Goal: Task Accomplishment & Management: Complete application form

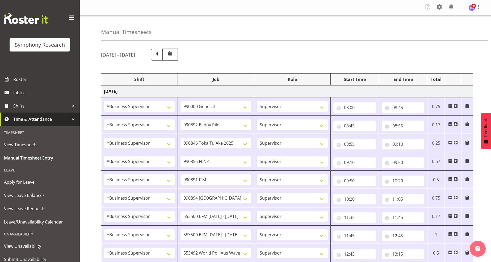
select select "1607"
select select "743"
select select "1607"
select select "10574"
select select "1607"
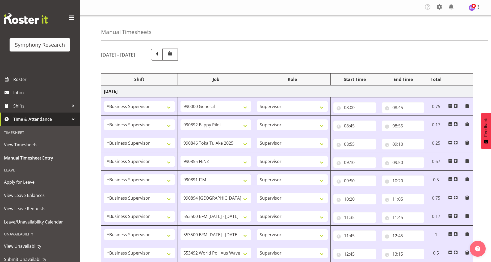
select select "9426"
select select "1607"
select select "9636"
select select "1607"
select select "10549"
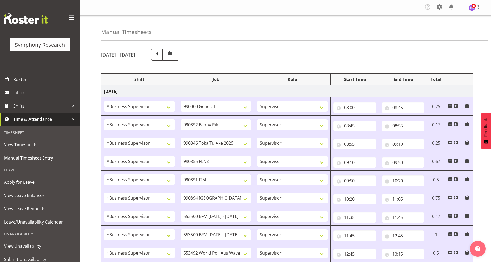
select select "1607"
select select "10576"
select select "1607"
select select "10242"
select select "1607"
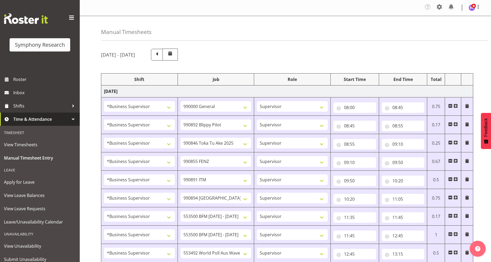
select select "10242"
select select "1607"
select select "10499"
select select "1607"
select select "10527"
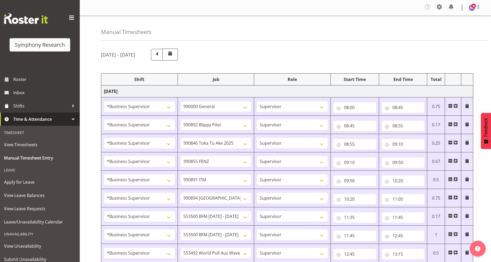
select select "1607"
select select "10585"
select select "1607"
select select "10587"
select select "1607"
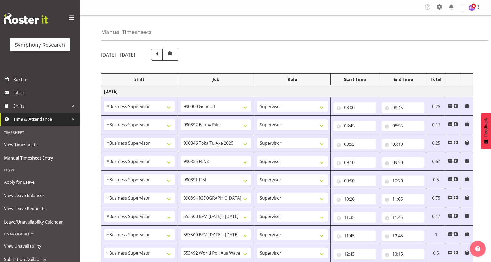
select select "743"
select select "1607"
select select "743"
select select "1607"
select select "10585"
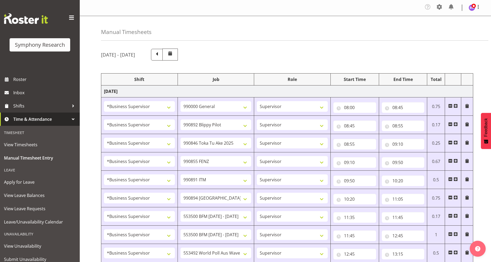
select select "1607"
select select "10585"
select select "47"
select select "1607"
select select "10499"
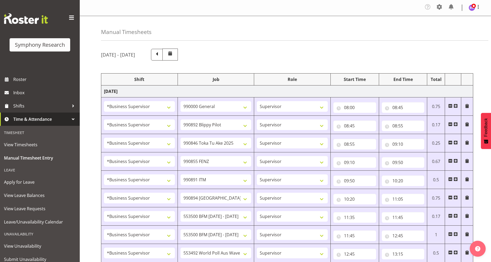
select select "1607"
select select "10527"
select select "1607"
select select "10242"
select select "1607"
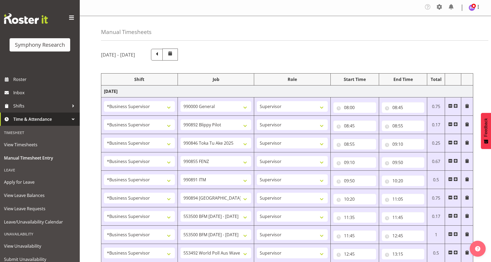
select select "9636"
select select "1607"
select select "10587"
select select "1607"
select select "743"
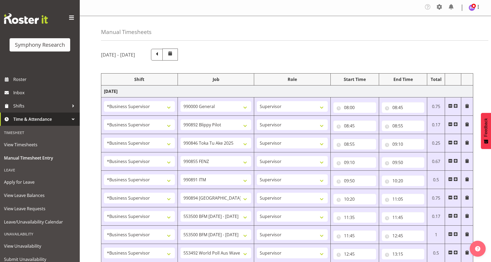
select select "1607"
select select "9426"
select select "1607"
select select "9636"
select select "1607"
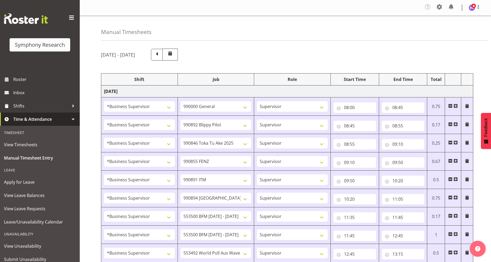
select select "10576"
select select "11"
select select "55"
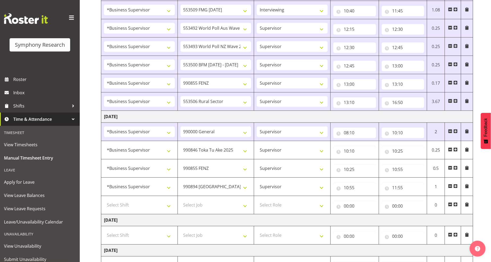
scroll to position [384, 0]
click at [152, 210] on select "Select Shift !!Weekend Residential (Roster IT Shift Label) *Business 9/10am ~ 4…" at bounding box center [139, 205] width 71 height 11
select select "1607"
click at [104, 201] on select "Select Shift !!Weekend Residential (Roster IT Shift Label) *Business 9/10am ~ 4…" at bounding box center [139, 205] width 71 height 11
click at [212, 205] on select "Select Job 550060 IF Admin 553492 World Poll Aus Wave 2 Main 2025 553493 World …" at bounding box center [215, 205] width 71 height 11
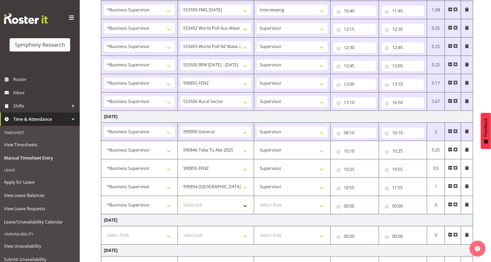
select select "10585"
click at [180, 201] on select "Select Job 550060 IF Admin 553492 World Poll Aus Wave 2 Main 2025 553493 World …" at bounding box center [215, 205] width 71 height 11
click at [277, 207] on select "Select Role Supervisor Interviewing Briefing" at bounding box center [292, 205] width 71 height 11
select select "47"
click at [257, 201] on select "Select Role Supervisor Interviewing Briefing" at bounding box center [292, 205] width 71 height 11
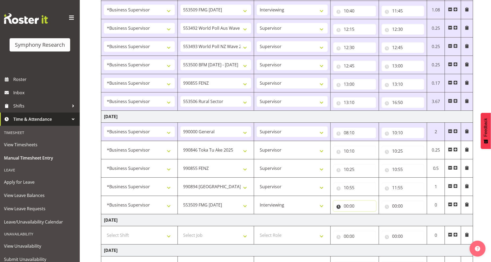
click at [346, 205] on input "00:00" at bounding box center [354, 206] width 43 height 11
click at [369, 220] on select "00 01 02 03 04 05 06 07 08 09 10 11 12 13 14 15 16 17 18 19 20 21 22 23" at bounding box center [369, 220] width 12 height 11
select select "12"
click at [363, 215] on select "00 01 02 03 04 05 06 07 08 09 10 11 12 13 14 15 16 17 18 19 20 21 22 23" at bounding box center [369, 220] width 12 height 11
type input "12:00"
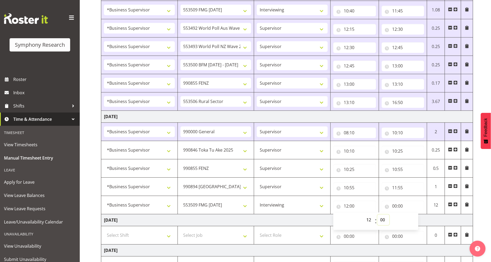
click at [381, 219] on select "00 01 02 03 04 05 06 07 08 09 10 11 12 13 14 15 16 17 18 19 20 21 22 23 24 25 2…" at bounding box center [383, 220] width 12 height 11
select select "25"
click at [377, 215] on select "00 01 02 03 04 05 06 07 08 09 10 11 12 13 14 15 16 17 18 19 20 21 22 23 24 25 2…" at bounding box center [383, 220] width 12 height 11
type input "12:25"
click at [395, 205] on input "00:00" at bounding box center [402, 206] width 43 height 11
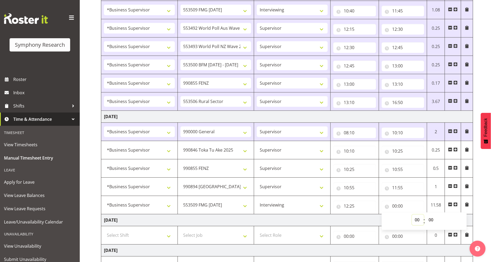
click at [416, 218] on select "00 01 02 03 04 05 06 07 08 09 10 11 12 13 14 15 16 17 18 19 20 21 22 23" at bounding box center [418, 220] width 12 height 11
select select "12"
click at [412, 215] on select "00 01 02 03 04 05 06 07 08 09 10 11 12 13 14 15 16 17 18 19 20 21 22 23" at bounding box center [418, 220] width 12 height 11
type input "12:00"
click at [430, 222] on select "00 01 02 03 04 05 06 07 08 09 10 11 12 13 14 15 16 17 18 19 20 21 22 23 24 25 2…" at bounding box center [432, 220] width 12 height 11
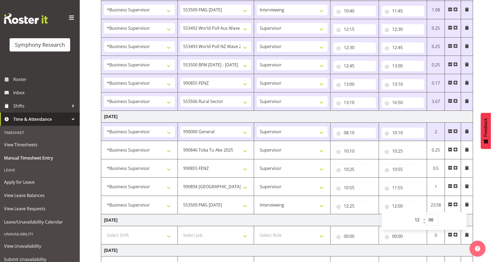
select select "40"
click at [426, 215] on select "00 01 02 03 04 05 06 07 08 09 10 11 12 13 14 15 16 17 18 19 20 21 22 23 24 25 2…" at bounding box center [432, 220] width 12 height 11
type input "12:40"
click at [456, 205] on span at bounding box center [455, 204] width 4 height 4
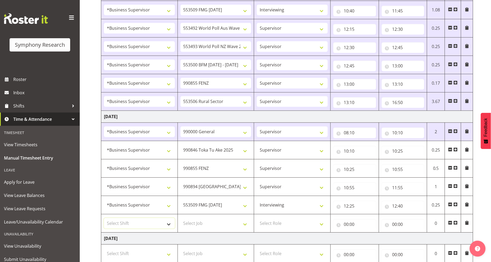
click at [153, 224] on select "Select Shift !!Weekend Residential (Roster IT Shift Label) *Business 9/10am ~ 4…" at bounding box center [139, 223] width 71 height 11
select select "1607"
click at [104, 219] on select "Select Shift !!Weekend Residential (Roster IT Shift Label) *Business 9/10am ~ 4…" at bounding box center [139, 223] width 71 height 11
click at [222, 227] on select "Select Job 550060 IF Admin 553492 World Poll Aus Wave 2 Main 2025 553493 World …" at bounding box center [215, 223] width 71 height 11
select select "10585"
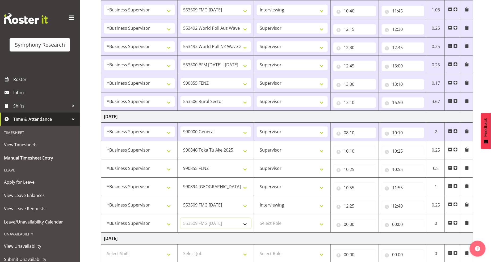
click at [180, 219] on select "Select Job 550060 IF Admin 553492 World Poll Aus Wave 2 Main 2025 553493 World …" at bounding box center [215, 223] width 71 height 11
click at [284, 228] on select "Select Role Supervisor Interviewing Briefing" at bounding box center [292, 223] width 71 height 11
select select "45"
click at [257, 219] on select "Select Role Supervisor Interviewing Briefing" at bounding box center [292, 223] width 71 height 11
click at [345, 224] on input "00:00" at bounding box center [354, 224] width 43 height 11
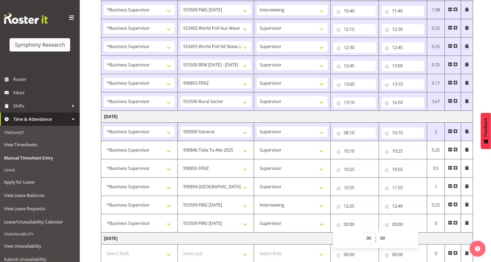
click at [367, 239] on select "00 01 02 03 04 05 06 07 08 09 10 11 12 13 14 15 16 17 18 19 20 21 22 23" at bounding box center [369, 238] width 12 height 11
select select "12"
click at [363, 234] on select "00 01 02 03 04 05 06 07 08 09 10 11 12 13 14 15 16 17 18 19 20 21 22 23" at bounding box center [369, 238] width 12 height 11
type input "12:00"
click at [381, 239] on select "00 01 02 03 04 05 06 07 08 09 10 11 12 13 14 15 16 17 18 19 20 21 22 23 24 25 2…" at bounding box center [383, 238] width 12 height 11
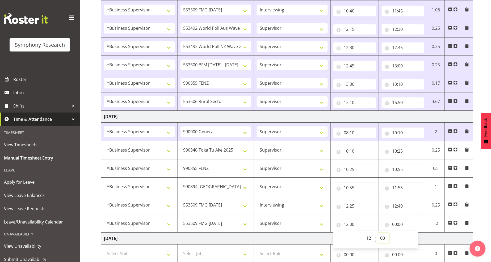
select select "40"
click at [377, 234] on select "00 01 02 03 04 05 06 07 08 09 10 11 12 13 14 15 16 17 18 19 20 21 22 23 24 25 2…" at bounding box center [383, 238] width 12 height 11
type input "12:40"
click at [395, 224] on input "00:00" at bounding box center [402, 224] width 43 height 11
click at [416, 237] on select "00 01 02 03 04 05 06 07 08 09 10 11 12 13 14 15 16 17 18 19 20 21 22 23" at bounding box center [418, 238] width 12 height 11
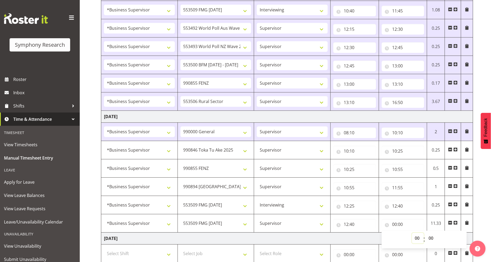
select select "12"
click at [412, 234] on select "00 01 02 03 04 05 06 07 08 09 10 11 12 13 14 15 16 17 18 19 20 21 22 23" at bounding box center [418, 238] width 12 height 11
type input "12:00"
click at [432, 238] on select "00 01 02 03 04 05 06 07 08 09 10 11 12 13 14 15 16 17 18 19 20 21 22 23 24 25 2…" at bounding box center [432, 238] width 12 height 11
select select "55"
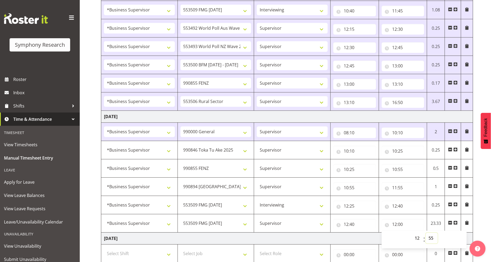
click at [426, 234] on select "00 01 02 03 04 05 06 07 08 09 10 11 12 13 14 15 16 17 18 19 20 21 22 23 24 25 2…" at bounding box center [432, 238] width 12 height 11
type input "12:55"
click at [298, 238] on td "[DATE]" at bounding box center [287, 239] width 372 height 12
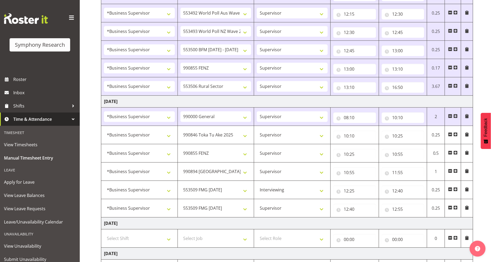
scroll to position [413, 0]
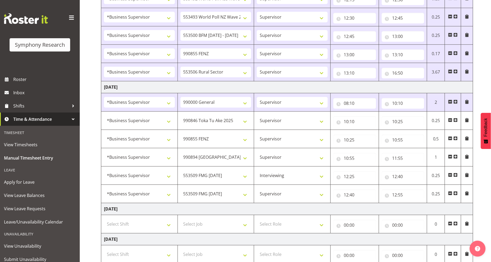
click at [456, 195] on span at bounding box center [455, 193] width 4 height 4
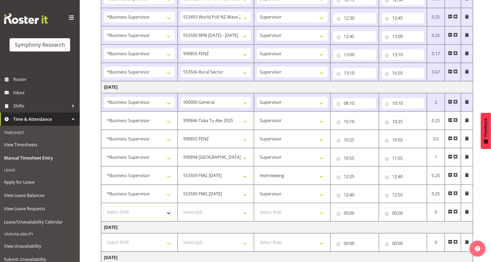
drag, startPoint x: 146, startPoint y: 212, endPoint x: 158, endPoint y: 210, distance: 12.5
click at [146, 212] on select "Select Shift !!Weekend Residential (Roster IT Shift Label) *Business 9/10am ~ 4…" at bounding box center [139, 212] width 71 height 11
select select "1607"
click at [104, 208] on select "Select Shift !!Weekend Residential (Roster IT Shift Label) *Business 9/10am ~ 4…" at bounding box center [139, 212] width 71 height 11
click at [222, 214] on select "Select Job 550060 IF Admin 553492 World Poll Aus Wave 2 Main 2025 553493 World …" at bounding box center [215, 212] width 71 height 11
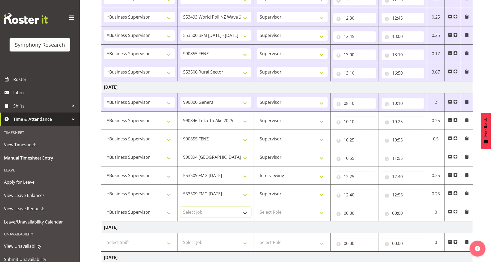
select select "10242"
click at [180, 208] on select "Select Job 550060 IF Admin 553492 World Poll Aus Wave 2 Main 2025 553493 World …" at bounding box center [215, 212] width 71 height 11
click at [277, 213] on select "Select Role Supervisor Interviewing Briefing" at bounding box center [292, 212] width 71 height 11
select select "45"
click at [257, 208] on select "Select Role Supervisor Interviewing Briefing" at bounding box center [292, 212] width 71 height 11
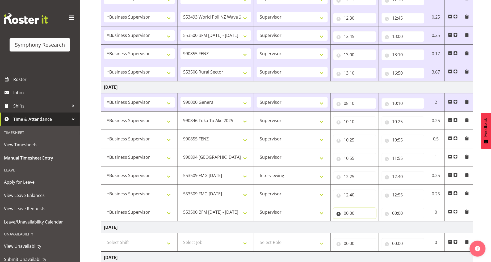
click at [346, 213] on input "00:00" at bounding box center [354, 213] width 43 height 11
click at [368, 228] on select "00 01 02 03 04 05 06 07 08 09 10 11 12 13 14 15 16 17 18 19 20 21 22 23" at bounding box center [369, 227] width 12 height 11
select select "12"
click at [363, 223] on select "00 01 02 03 04 05 06 07 08 09 10 11 12 13 14 15 16 17 18 19 20 21 22 23" at bounding box center [369, 227] width 12 height 11
type input "12:00"
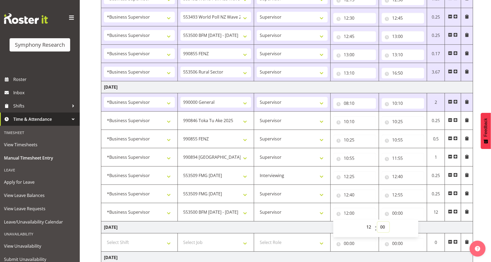
click at [382, 229] on select "00 01 02 03 04 05 06 07 08 09 10 11 12 13 14 15 16 17 18 19 20 21 22 23 24 25 2…" at bounding box center [383, 227] width 12 height 11
select select "55"
click at [377, 223] on select "00 01 02 03 04 05 06 07 08 09 10 11 12 13 14 15 16 17 18 19 20 21 22 23 24 25 2…" at bounding box center [383, 227] width 12 height 11
type input "12:55"
click at [393, 212] on input "00:00" at bounding box center [402, 213] width 43 height 11
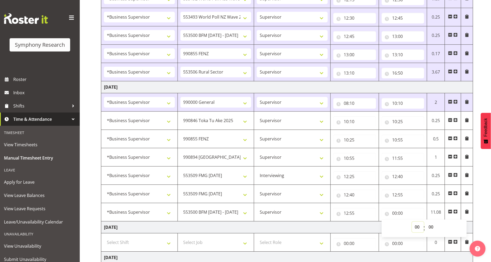
click at [415, 227] on select "00 01 02 03 04 05 06 07 08 09 10 11 12 13 14 15 16 17 18 19 20 21 22 23" at bounding box center [418, 227] width 12 height 11
select select "13"
click at [412, 223] on select "00 01 02 03 04 05 06 07 08 09 10 11 12 13 14 15 16 17 18 19 20 21 22 23" at bounding box center [418, 227] width 12 height 11
type input "13:00"
click at [431, 229] on select "00 01 02 03 04 05 06 07 08 09 10 11 12 13 14 15 16 17 18 19 20 21 22 23 24 25 2…" at bounding box center [432, 227] width 12 height 11
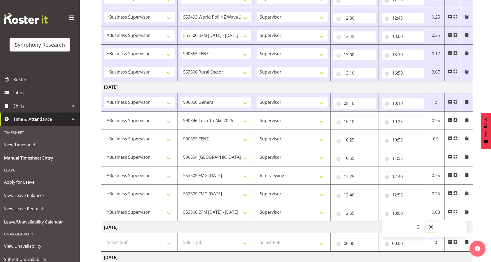
select select "5"
click at [426, 223] on select "00 01 02 03 04 05 06 07 08 09 10 11 12 13 14 15 16 17 18 19 20 21 22 23 24 25 2…" at bounding box center [432, 227] width 12 height 11
type input "13:05"
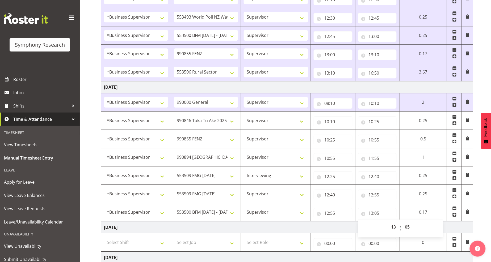
click at [266, 228] on td "[DATE]" at bounding box center [287, 228] width 372 height 12
click at [455, 216] on span at bounding box center [454, 215] width 4 height 4
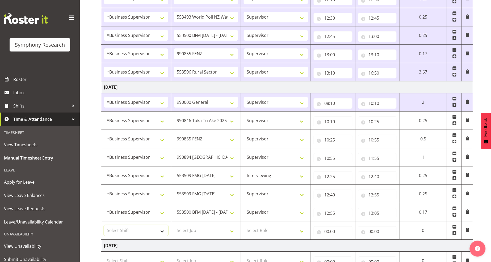
click at [132, 229] on select "Select Shift !!Weekend Residential (Roster IT Shift Label) *Business 9/10am ~ 4…" at bounding box center [136, 230] width 64 height 11
select select "1607"
click at [104, 226] on select "Select Shift !!Weekend Residential (Roster IT Shift Label) *Business 9/10am ~ 4…" at bounding box center [136, 230] width 64 height 11
click at [204, 231] on select "Select Job 550060 IF Admin 553492 World Poll Aus Wave 2 Main 2025 553493 World …" at bounding box center [206, 230] width 64 height 11
select select "10242"
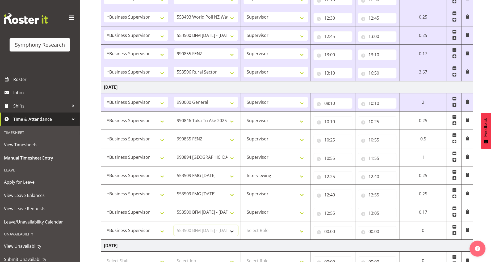
click at [174, 226] on select "Select Job 550060 IF Admin 553492 World Poll Aus Wave 2 Main 2025 553493 World …" at bounding box center [206, 230] width 64 height 11
click at [267, 234] on select "Select Role Supervisor Interviewing Briefing" at bounding box center [276, 230] width 64 height 11
select select "45"
click at [244, 226] on select "Select Role Supervisor Interviewing Briefing" at bounding box center [276, 230] width 64 height 11
click at [328, 234] on input "00:00" at bounding box center [332, 231] width 39 height 11
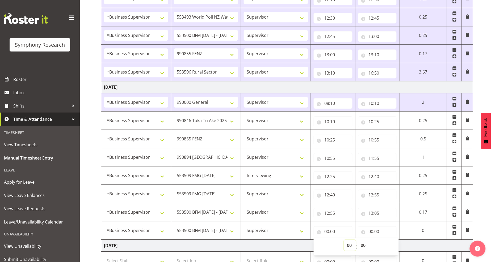
click at [347, 246] on select "00 01 02 03 04 05 06 07 08 09 10 11 12 13 14 15 16 17 18 19 20 21 22 23" at bounding box center [350, 245] width 12 height 11
select select "13"
click at [344, 241] on select "00 01 02 03 04 05 06 07 08 09 10 11 12 13 14 15 16 17 18 19 20 21 22 23" at bounding box center [350, 245] width 12 height 11
type input "13:00"
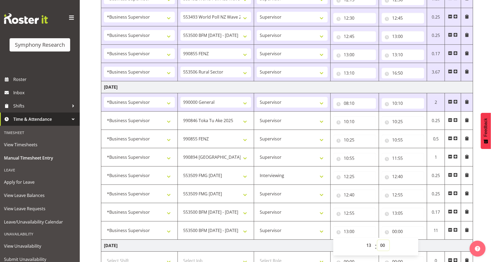
click at [382, 248] on select "00 01 02 03 04 05 06 07 08 09 10 11 12 13 14 15 16 17 18 19 20 21 22 23 24 25 2…" at bounding box center [383, 245] width 12 height 11
select select "5"
click at [377, 241] on select "00 01 02 03 04 05 06 07 08 09 10 11 12 13 14 15 16 17 18 19 20 21 22 23 24 25 2…" at bounding box center [383, 245] width 12 height 11
type input "13:05"
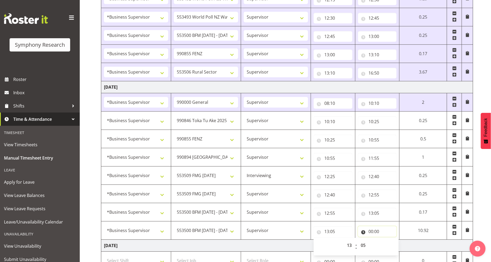
click at [371, 232] on input "00:00" at bounding box center [377, 231] width 39 height 11
click at [391, 244] on select "00 01 02 03 04 05 06 07 08 09 10 11 12 13 14 15 16 17 18 19 20 21 22 23" at bounding box center [394, 245] width 12 height 11
select select "14"
click at [388, 241] on select "00 01 02 03 04 05 06 07 08 09 10 11 12 13 14 15 16 17 18 19 20 21 22 23" at bounding box center [394, 245] width 12 height 11
type input "14:00"
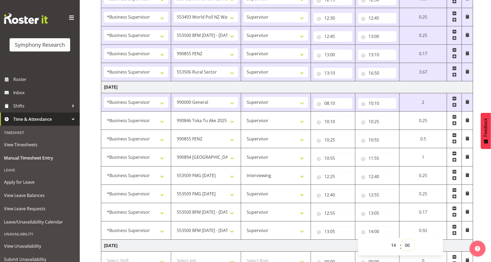
click at [407, 246] on select "00 01 02 03 04 05 06 07 08 09 10 11 12 13 14 15 16 17 18 19 20 21 22 23 24 25 2…" at bounding box center [408, 245] width 12 height 11
select select "40"
click at [402, 241] on select "00 01 02 03 04 05 06 07 08 09 10 11 12 13 14 15 16 17 18 19 20 21 22 23 24 25 2…" at bounding box center [408, 245] width 12 height 11
type input "14:40"
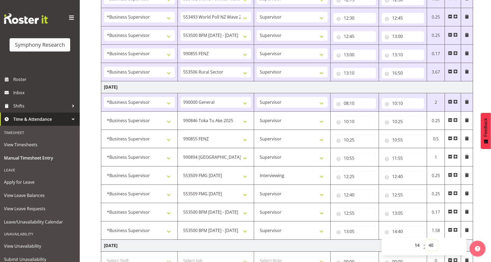
click at [432, 245] on select "00 01 02 03 04 05 06 07 08 09 10 11 12 13 14 15 16 17 18 19 20 21 22 23 24 25 2…" at bounding box center [432, 245] width 12 height 11
select select "45"
click at [426, 241] on select "00 01 02 03 04 05 06 07 08 09 10 11 12 13 14 15 16 17 18 19 20 21 22 23 24 25 2…" at bounding box center [432, 245] width 12 height 11
type input "14:45"
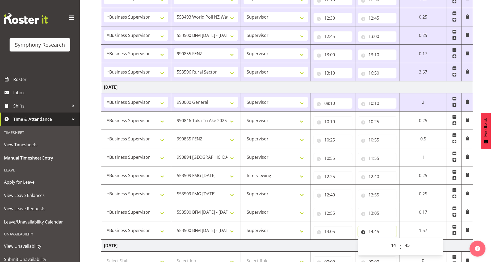
click at [379, 233] on input "14:45" at bounding box center [377, 231] width 39 height 11
click at [407, 244] on select "00 01 02 03 04 05 06 07 08 09 10 11 12 13 14 15 16 17 18 19 20 21 22 23 24 25 2…" at bounding box center [408, 245] width 12 height 11
select select "35"
click at [402, 241] on select "00 01 02 03 04 05 06 07 08 09 10 11 12 13 14 15 16 17 18 19 20 21 22 23 24 25 2…" at bounding box center [408, 245] width 12 height 11
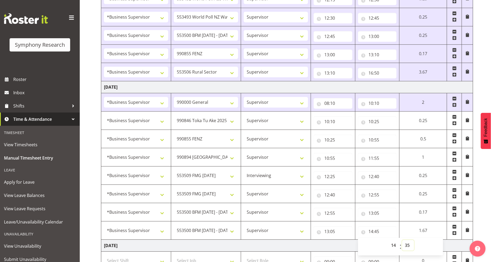
type input "14:35"
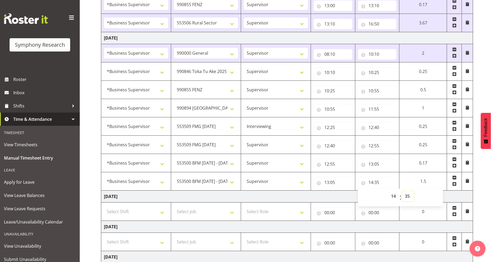
scroll to position [472, 0]
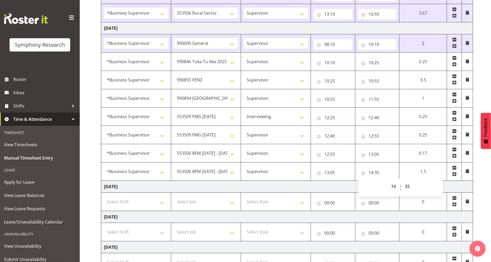
click at [453, 176] on span at bounding box center [454, 174] width 4 height 4
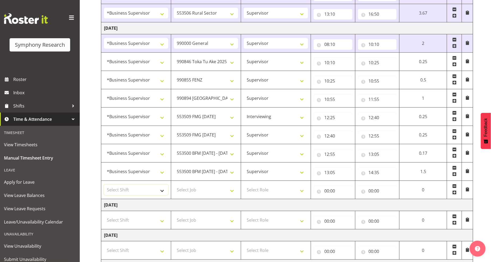
click at [143, 192] on select "Select Shift !!Weekend Residential (Roster IT Shift Label) *Business 9/10am ~ 4…" at bounding box center [136, 190] width 64 height 11
select select "1607"
click at [104, 186] on select "Select Shift !!Weekend Residential (Roster IT Shift Label) *Business 9/10am ~ 4…" at bounding box center [136, 190] width 64 height 11
click at [202, 193] on select "Select Job 550060 IF Admin 553492 World Poll Aus Wave 2 Main 2025 553493 World …" at bounding box center [206, 190] width 64 height 11
select select "10499"
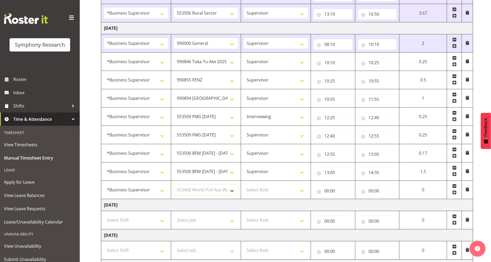
click at [174, 186] on select "Select Job 550060 IF Admin 553492 World Poll Aus Wave 2 Main 2025 553493 World …" at bounding box center [206, 190] width 64 height 11
drag, startPoint x: 264, startPoint y: 191, endPoint x: 265, endPoint y: 196, distance: 4.8
click at [264, 191] on select "Select Role Supervisor Interviewing Briefing" at bounding box center [276, 190] width 64 height 11
select select "45"
click at [244, 186] on select "Select Role Supervisor Interviewing Briefing" at bounding box center [276, 190] width 64 height 11
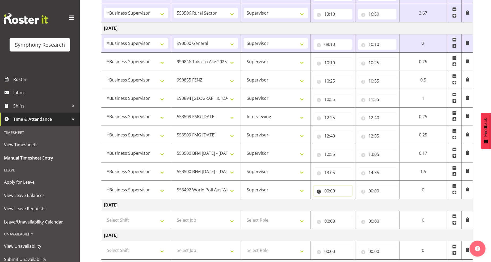
click at [328, 192] on input "00:00" at bounding box center [332, 191] width 39 height 11
click at [347, 203] on select "00 01 02 03 04 05 06 07 08 09 10 11 12 13 14 15 16 17 18 19 20 21 22 23" at bounding box center [350, 204] width 12 height 11
select select "14"
click at [344, 201] on select "00 01 02 03 04 05 06 07 08 09 10 11 12 13 14 15 16 17 18 19 20 21 22 23" at bounding box center [350, 204] width 12 height 11
type input "14:00"
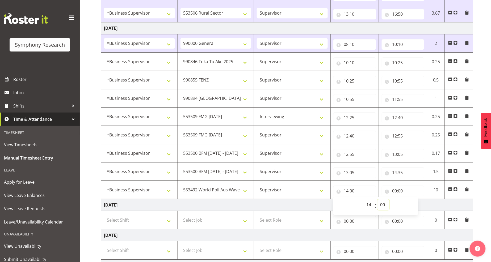
click at [380, 203] on select "00 01 02 03 04 05 06 07 08 09 10 11 12 13 14 15 16 17 18 19 20 21 22 23 24 25 2…" at bounding box center [383, 204] width 12 height 11
select select "35"
click at [377, 200] on select "00 01 02 03 04 05 06 07 08 09 10 11 12 13 14 15 16 17 18 19 20 21 22 23 24 25 2…" at bounding box center [383, 204] width 12 height 11
type input "14:35"
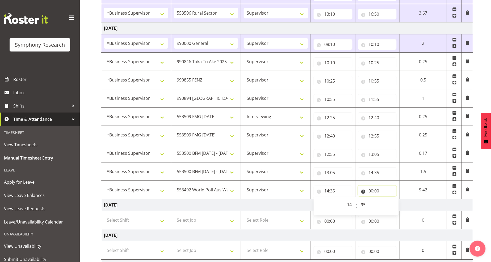
click at [369, 193] on input "00:00" at bounding box center [377, 191] width 39 height 11
click at [392, 206] on select "00 01 02 03 04 05 06 07 08 09 10 11 12 13 14 15 16 17 18 19 20 21 22 23" at bounding box center [394, 204] width 12 height 11
select select "15"
click at [388, 201] on select "00 01 02 03 04 05 06 07 08 09 10 11 12 13 14 15 16 17 18 19 20 21 22 23" at bounding box center [394, 204] width 12 height 11
type input "15:00"
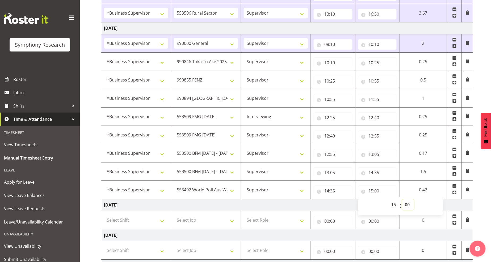
click at [407, 207] on select "00 01 02 03 04 05 06 07 08 09 10 11 12 13 14 15 16 17 18 19 20 21 22 23 24 25 2…" at bounding box center [408, 204] width 12 height 11
select select "5"
click at [402, 201] on select "00 01 02 03 04 05 06 07 08 09 10 11 12 13 14 15 16 17 18 19 20 21 22 23 24 25 2…" at bounding box center [408, 204] width 12 height 11
type input "15:05"
drag, startPoint x: 283, startPoint y: 209, endPoint x: 292, endPoint y: 206, distance: 9.4
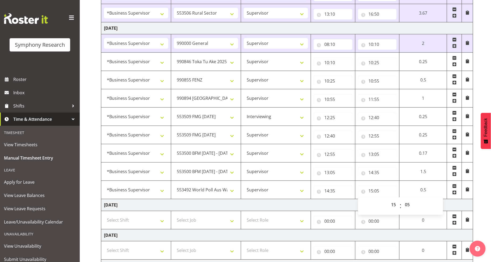
click at [284, 209] on td "[DATE]" at bounding box center [287, 205] width 372 height 12
click at [452, 193] on span at bounding box center [454, 192] width 4 height 4
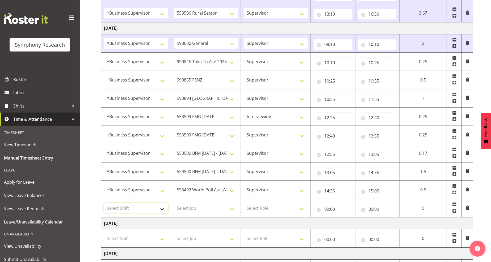
click at [154, 210] on select "Select Shift !!Weekend Residential (Roster IT Shift Label) *Business 9/10am ~ 4…" at bounding box center [136, 208] width 64 height 11
select select "1607"
click at [104, 204] on select "Select Shift !!Weekend Residential (Roster IT Shift Label) *Business 9/10am ~ 4…" at bounding box center [136, 208] width 64 height 11
click at [211, 211] on select "Select Job 550060 IF Admin 553492 World Poll Aus Wave 2 Main 2025 553493 World …" at bounding box center [206, 208] width 64 height 11
select select "10527"
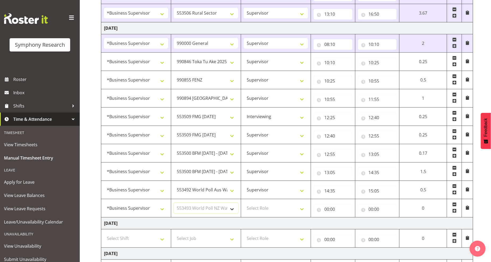
click at [174, 204] on select "Select Job 550060 IF Admin 553492 World Poll Aus Wave 2 Main 2025 553493 World …" at bounding box center [206, 208] width 64 height 11
click at [258, 210] on select "Select Role Supervisor Interviewing Briefing" at bounding box center [276, 208] width 64 height 11
select select "45"
click at [244, 204] on select "Select Role Supervisor Interviewing Briefing" at bounding box center [276, 208] width 64 height 11
click at [326, 209] on input "00:00" at bounding box center [332, 209] width 39 height 11
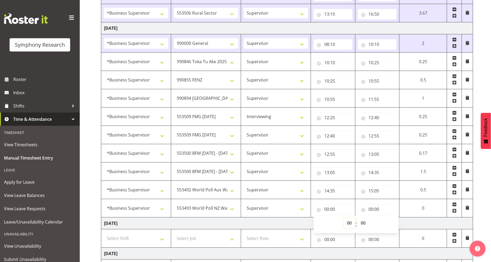
click at [346, 224] on select "00 01 02 03 04 05 06 07 08 09 10 11 12 13 14 15 16 17 18 19 20 21 22 23" at bounding box center [350, 223] width 12 height 11
select select "15"
click at [344, 219] on select "00 01 02 03 04 05 06 07 08 09 10 11 12 13 14 15 16 17 18 19 20 21 22 23" at bounding box center [350, 223] width 12 height 11
type input "15:00"
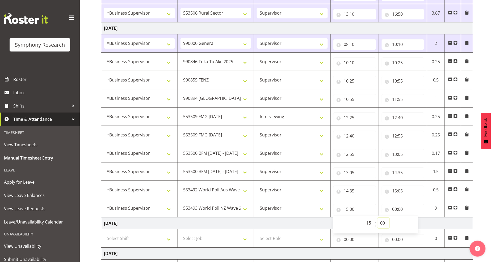
click at [382, 223] on select "00 01 02 03 04 05 06 07 08 09 10 11 12 13 14 15 16 17 18 19 20 21 22 23 24 25 2…" at bounding box center [383, 223] width 12 height 11
select select "5"
click at [377, 219] on select "00 01 02 03 04 05 06 07 08 09 10 11 12 13 14 15 16 17 18 19 20 21 22 23 24 25 2…" at bounding box center [383, 223] width 12 height 11
type input "15:05"
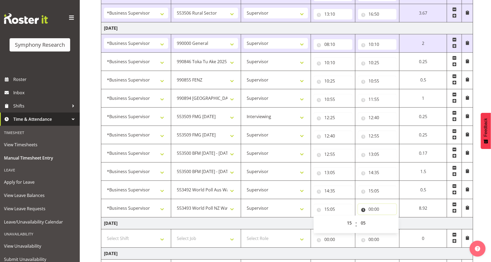
click at [371, 211] on input "00:00" at bounding box center [377, 209] width 39 height 11
click at [392, 223] on select "00 01 02 03 04 05 06 07 08 09 10 11 12 13 14 15 16 17 18 19 20 21 22 23" at bounding box center [394, 223] width 12 height 11
select select "16"
click at [388, 219] on select "00 01 02 03 04 05 06 07 08 09 10 11 12 13 14 15 16 17 18 19 20 21 22 23" at bounding box center [394, 223] width 12 height 11
type input "16:00"
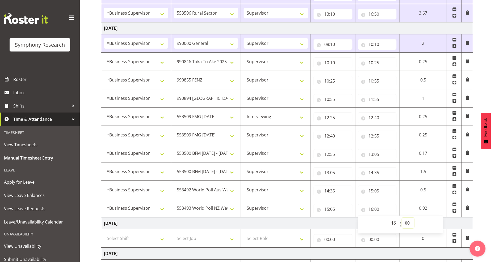
click at [406, 224] on select "00 01 02 03 04 05 06 07 08 09 10 11 12 13 14 15 16 17 18 19 20 21 22 23 24 25 2…" at bounding box center [408, 223] width 12 height 11
select select "15"
click at [402, 219] on select "00 01 02 03 04 05 06 07 08 09 10 11 12 13 14 15 16 17 18 19 20 21 22 23 24 25 2…" at bounding box center [408, 223] width 12 height 11
type input "16:15"
click at [406, 223] on select "00 01 02 03 04 05 06 07 08 09 10 11 12 13 14 15 16 17 18 19 20 21 22 23 24 25 2…" at bounding box center [408, 223] width 12 height 11
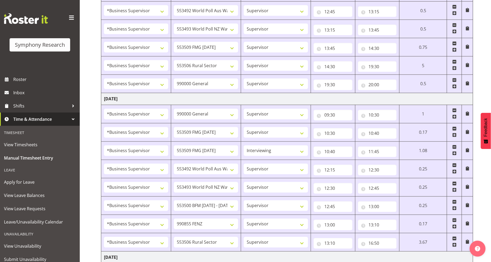
scroll to position [236, 0]
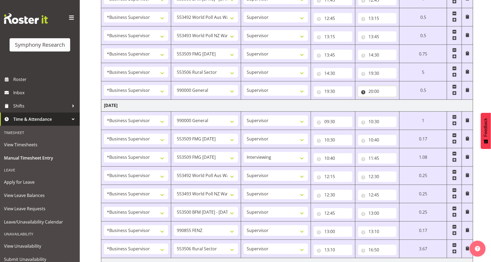
click at [376, 91] on input "20:00" at bounding box center [377, 91] width 39 height 11
click at [407, 106] on select "00 01 02 03 04 05 06 07 08 09 10 11 12 13 14 15 16 17 18 19 20 21 22 23 24 25 2…" at bounding box center [408, 105] width 12 height 11
select select "10"
click at [402, 101] on select "00 01 02 03 04 05 06 07 08 09 10 11 12 13 14 15 16 17 18 19 20 21 22 23 24 25 2…" at bounding box center [408, 105] width 12 height 11
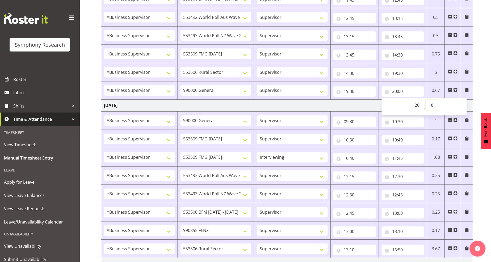
type input "20:10"
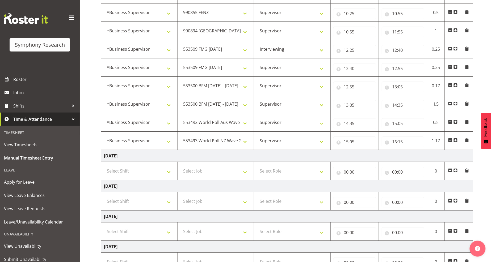
scroll to position [585, 0]
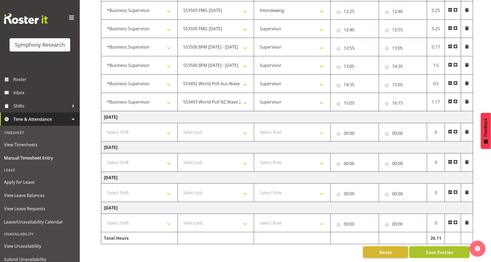
click at [433, 249] on span "Save Entries" at bounding box center [439, 252] width 28 height 7
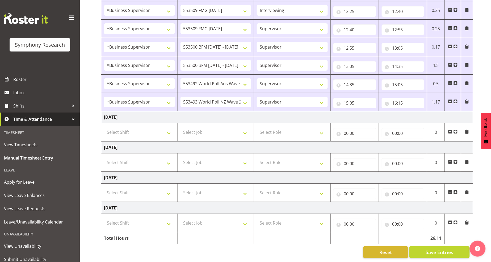
click at [457, 96] on td at bounding box center [452, 102] width 16 height 18
drag, startPoint x: 457, startPoint y: 96, endPoint x: 301, endPoint y: 130, distance: 159.8
click at [456, 99] on span at bounding box center [455, 101] width 4 height 4
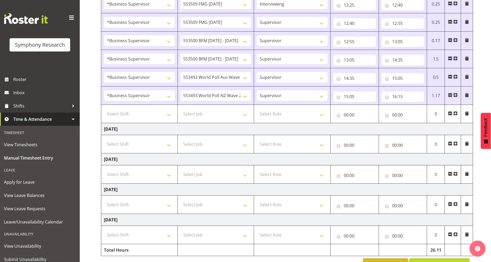
click at [143, 122] on td "Select Shift !!Weekend Residential (Roster IT Shift Label) *Business 9/10am ~ 4…" at bounding box center [139, 114] width 76 height 18
click at [146, 117] on select "Select Shift !!Weekend Residential (Roster IT Shift Label) *Business 9/10am ~ 4…" at bounding box center [139, 114] width 71 height 11
select select "1607"
click at [104, 110] on select "Select Shift !!Weekend Residential (Roster IT Shift Label) *Business 9/10am ~ 4…" at bounding box center [139, 114] width 71 height 11
click at [211, 116] on select "Select Job 550060 IF Admin 553492 World Poll Aus Wave 2 Main 2025 553493 World …" at bounding box center [215, 114] width 71 height 11
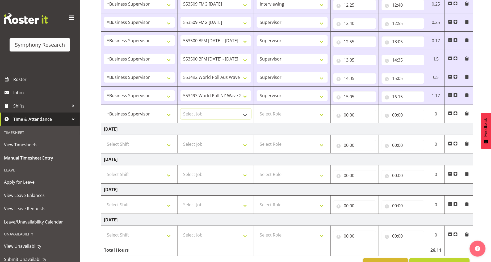
select select "10587"
click at [180, 110] on select "Select Job 550060 IF Admin 553492 World Poll Aus Wave 2 Main 2025 553493 World …" at bounding box center [215, 114] width 71 height 11
click at [275, 117] on select "Select Role Supervisor Interviewing Briefing" at bounding box center [292, 114] width 71 height 11
select select "45"
click at [257, 110] on select "Select Role Supervisor Interviewing Briefing" at bounding box center [292, 114] width 71 height 11
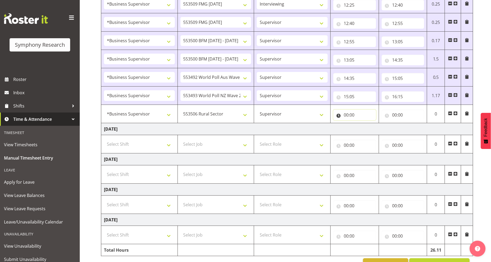
click at [347, 116] on input "00:00" at bounding box center [354, 115] width 43 height 11
click at [369, 130] on select "00 01 02 03 04 05 06 07 08 09 10 11 12 13 14 15 16 17 18 19 20 21 22 23" at bounding box center [369, 129] width 12 height 11
select select "16"
click at [363, 125] on select "00 01 02 03 04 05 06 07 08 09 10 11 12 13 14 15 16 17 18 19 20 21 22 23" at bounding box center [369, 129] width 12 height 11
type input "16:00"
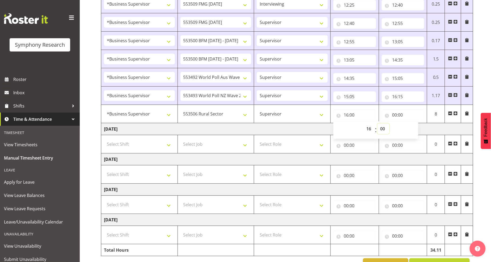
click at [381, 129] on select "00 01 02 03 04 05 06 07 08 09 10 11 12 13 14 15 16 17 18 19 20 21 22 23 24 25 2…" at bounding box center [383, 129] width 12 height 11
select select "15"
click at [377, 125] on select "00 01 02 03 04 05 06 07 08 09 10 11 12 13 14 15 16 17 18 19 20 21 22 23 24 25 2…" at bounding box center [383, 129] width 12 height 11
type input "16:15"
click at [393, 117] on input "00:00" at bounding box center [402, 115] width 43 height 11
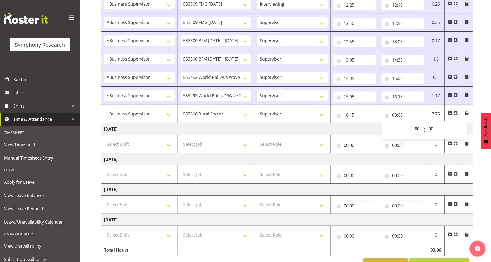
click at [418, 129] on select "00 01 02 03 04 05 06 07 08 09 10 11 12 13 14 15 16 17 18 19 20 21 22 23" at bounding box center [418, 129] width 12 height 11
select select "20"
click at [412, 125] on select "00 01 02 03 04 05 06 07 08 09 10 11 12 13 14 15 16 17 18 19 20 21 22 23" at bounding box center [418, 129] width 12 height 11
type input "20:00"
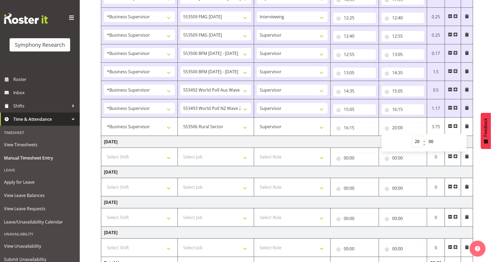
scroll to position [514, 0]
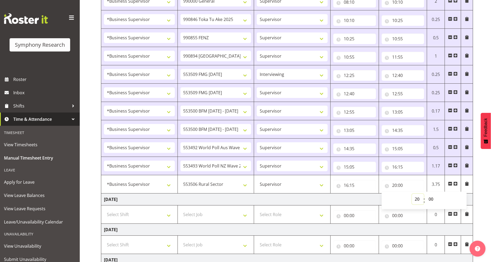
click at [415, 199] on select "00 01 02 03 04 05 06 07 08 09 10 11 12 13 14 15 16 17 18 19 20 21 22 23" at bounding box center [418, 199] width 12 height 11
select select "19"
click at [412, 195] on select "00 01 02 03 04 05 06 07 08 09 10 11 12 13 14 15 16 17 18 19 20 21 22 23" at bounding box center [418, 199] width 12 height 11
type input "19:00"
click at [418, 197] on select "00 01 02 03 04 05 06 07 08 09 10 11 12 13 14 15 16 17 18 19 20 21 22 23" at bounding box center [418, 199] width 12 height 11
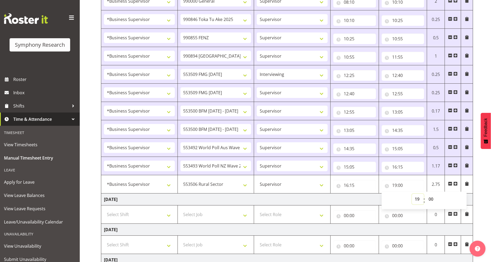
select select "20"
click at [412, 195] on select "00 01 02 03 04 05 06 07 08 09 10 11 12 13 14 15 16 17 18 19 20 21 22 23" at bounding box center [418, 199] width 12 height 11
type input "20:00"
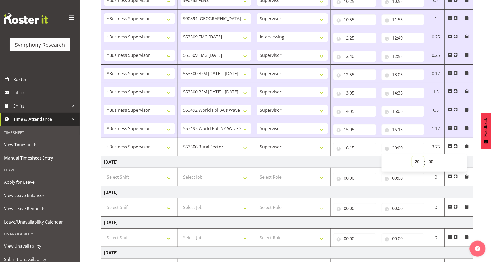
scroll to position [603, 0]
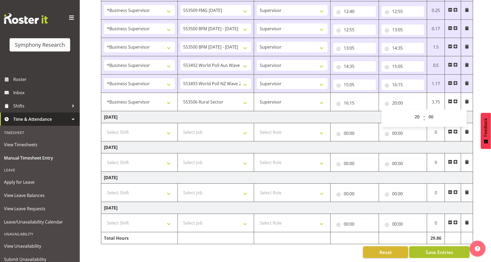
click at [445, 249] on span "Save Entries" at bounding box center [439, 252] width 28 height 7
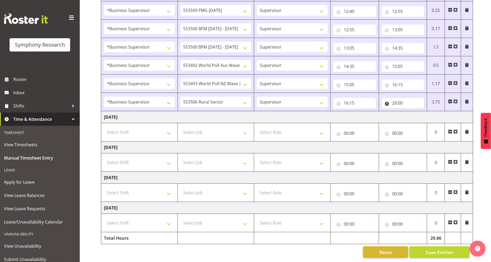
click at [401, 98] on input "20:00" at bounding box center [402, 103] width 43 height 11
click at [429, 112] on select "00 01 02 03 04 05 06 07 08 09 10 11 12 13 14 15 16 17 18 19 20 21 22 23 24 25 2…" at bounding box center [432, 117] width 12 height 11
select select "10"
click at [426, 112] on select "00 01 02 03 04 05 06 07 08 09 10 11 12 13 14 15 16 17 18 19 20 21 22 23 24 25 2…" at bounding box center [432, 117] width 12 height 11
type input "20:10"
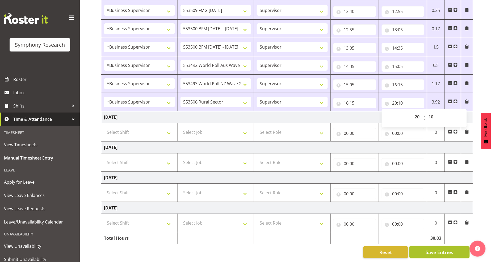
click at [431, 251] on button "Save Entries" at bounding box center [439, 252] width 60 height 12
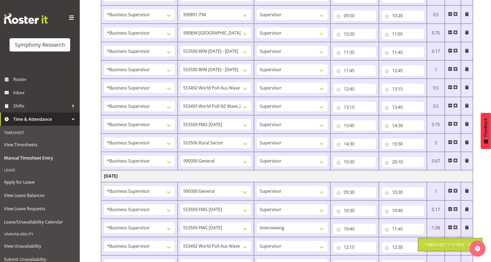
scroll to position [0, 0]
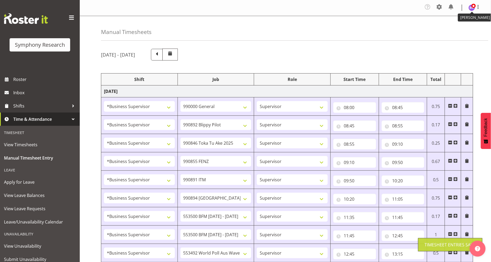
click at [474, 8] on img at bounding box center [471, 8] width 6 height 6
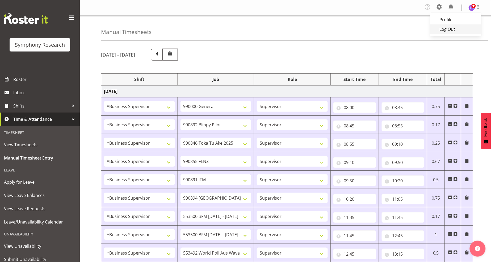
click at [455, 27] on link "Log Out" at bounding box center [455, 29] width 51 height 10
